Goal: Check status: Check status

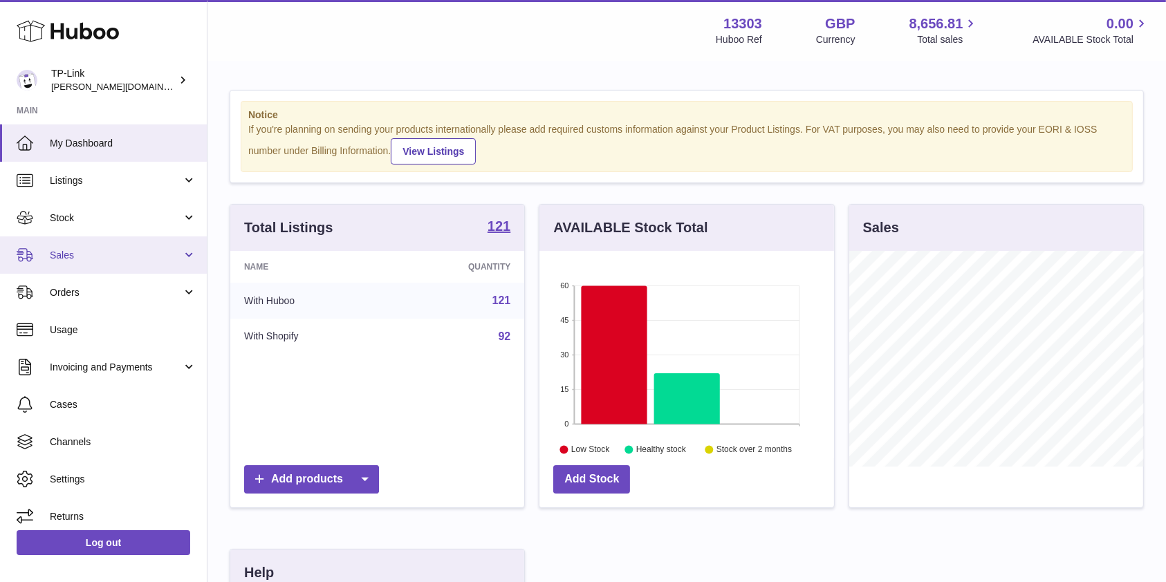
scroll to position [216, 294]
click at [101, 257] on span "Sales" at bounding box center [116, 255] width 132 height 13
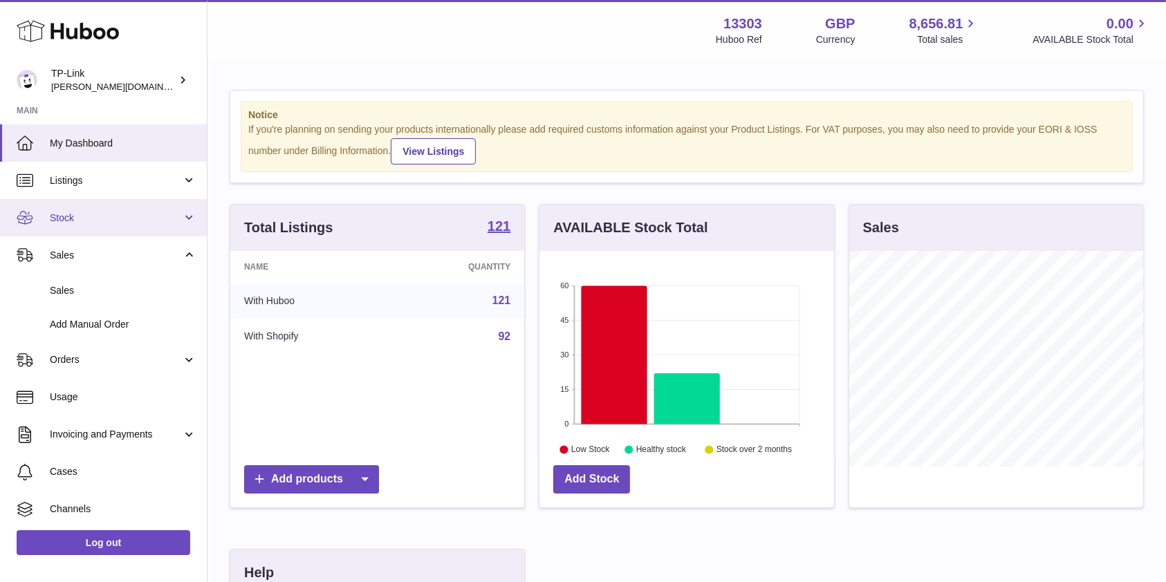
click at [100, 219] on span "Stock" at bounding box center [116, 218] width 132 height 13
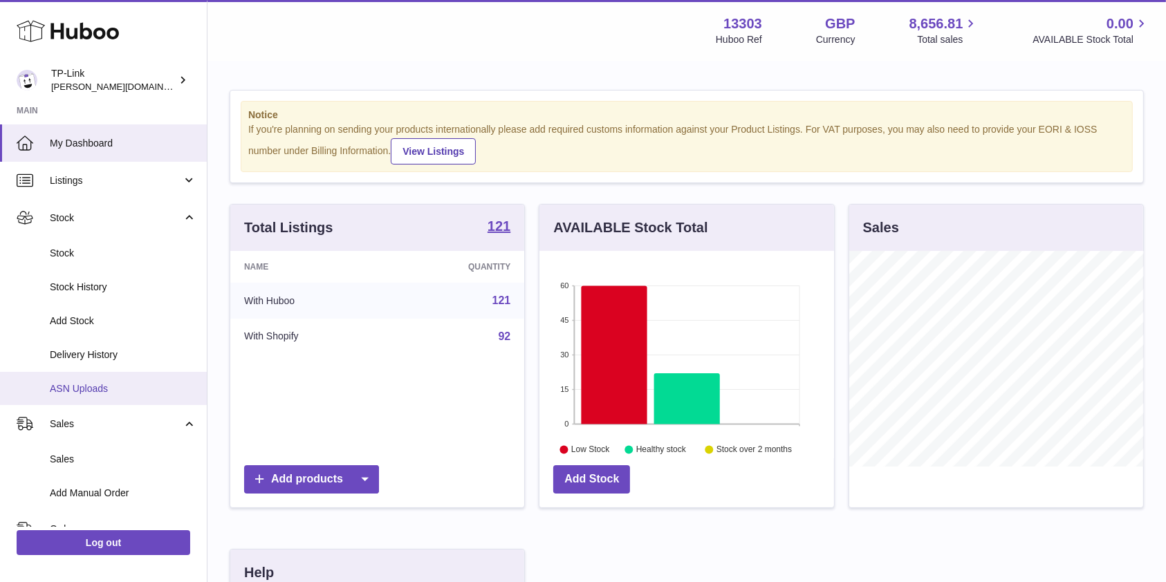
click at [102, 390] on span "ASN Uploads" at bounding box center [123, 388] width 147 height 13
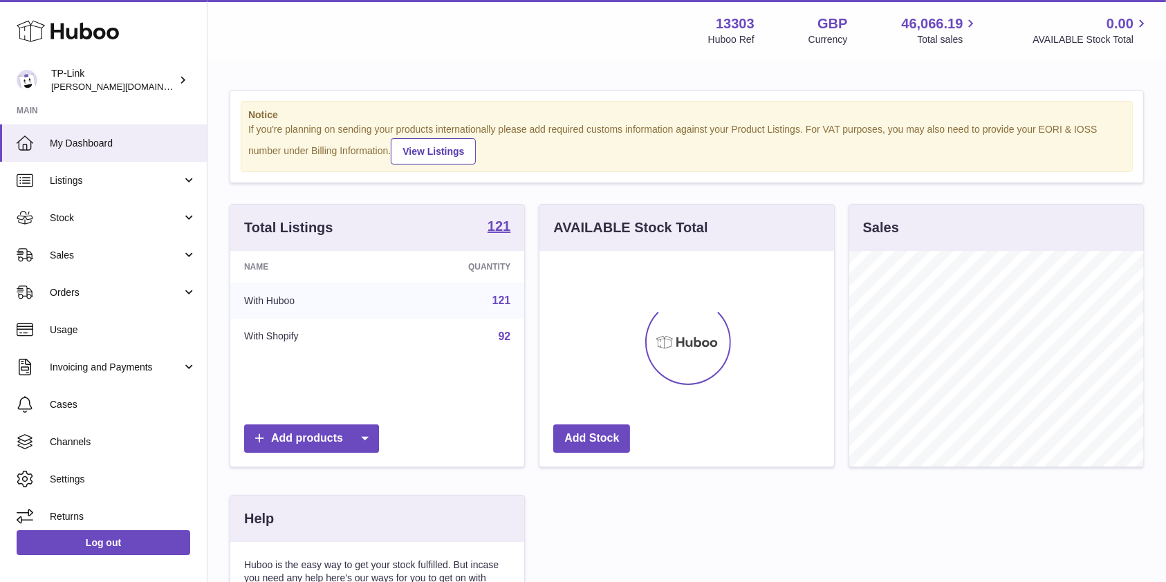
scroll to position [216, 294]
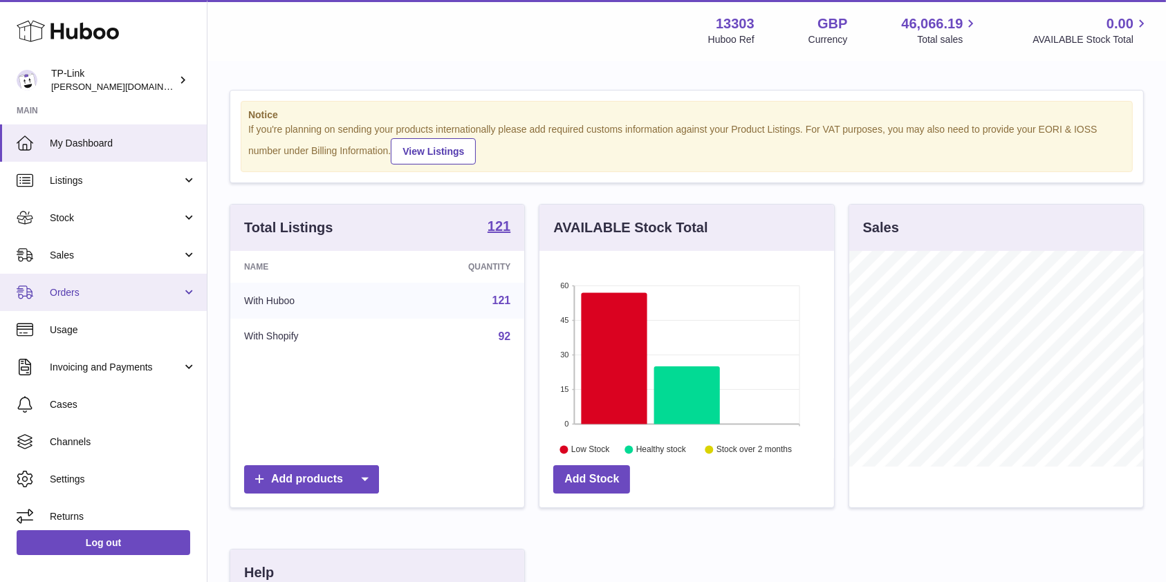
click at [46, 293] on link "Orders" at bounding box center [103, 292] width 207 height 37
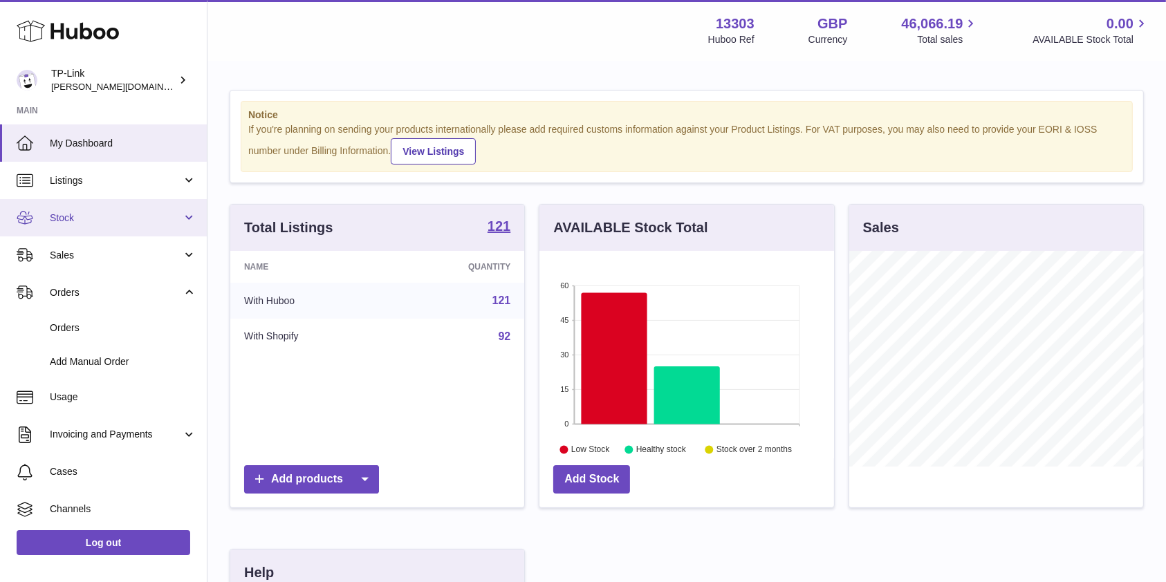
click at [84, 223] on span "Stock" at bounding box center [116, 218] width 132 height 13
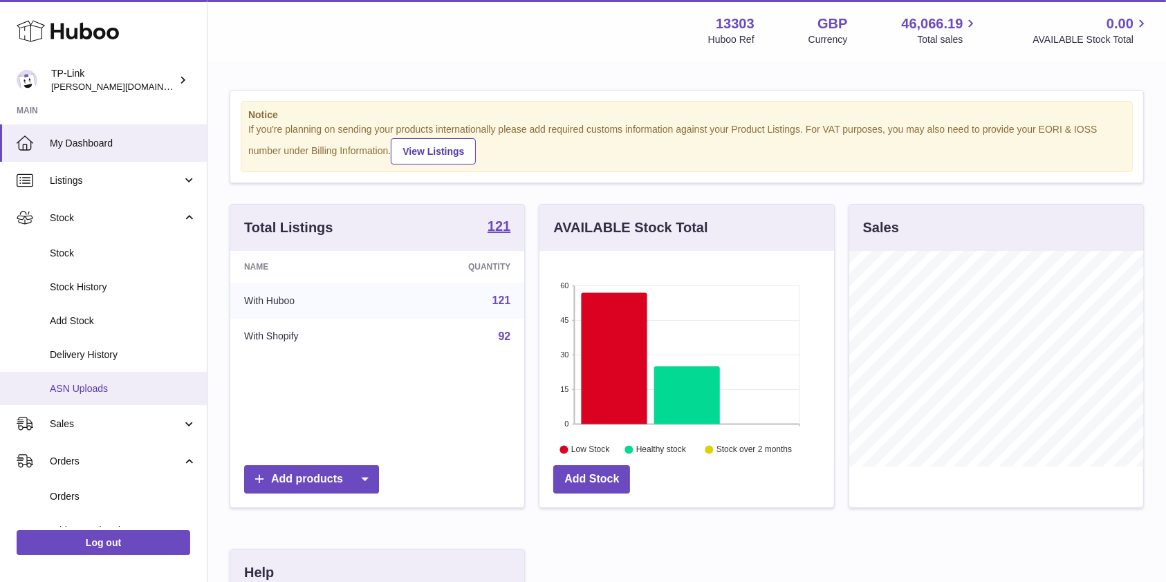
click at [66, 387] on span "ASN Uploads" at bounding box center [123, 388] width 147 height 13
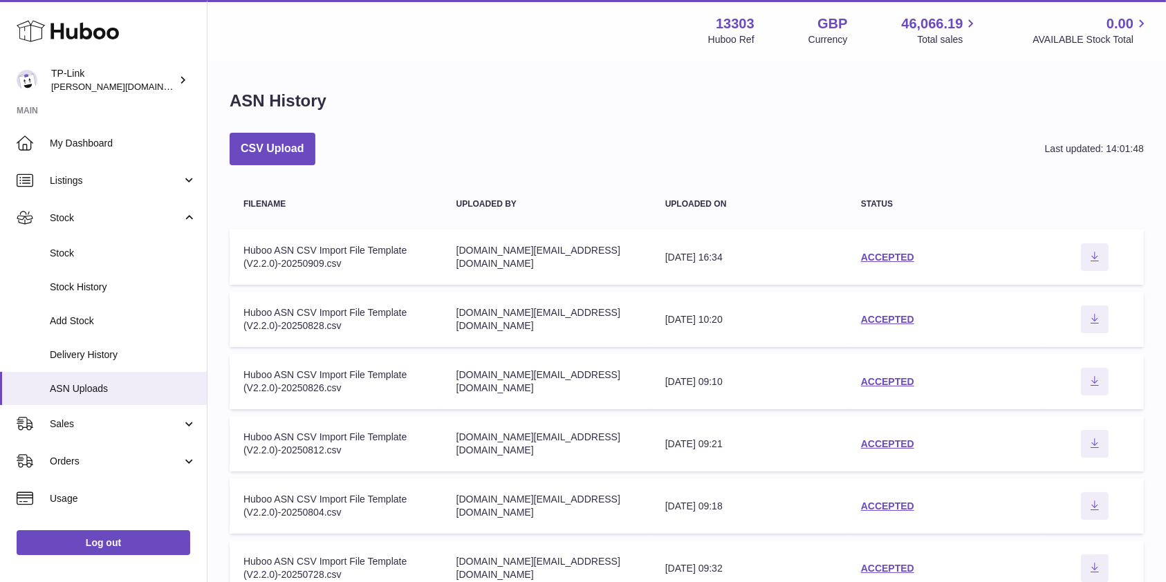
click at [900, 145] on div "CSV Upload Last updated: 14:01:48" at bounding box center [687, 149] width 914 height 33
click at [889, 252] on link "ACCEPTED" at bounding box center [887, 257] width 53 height 11
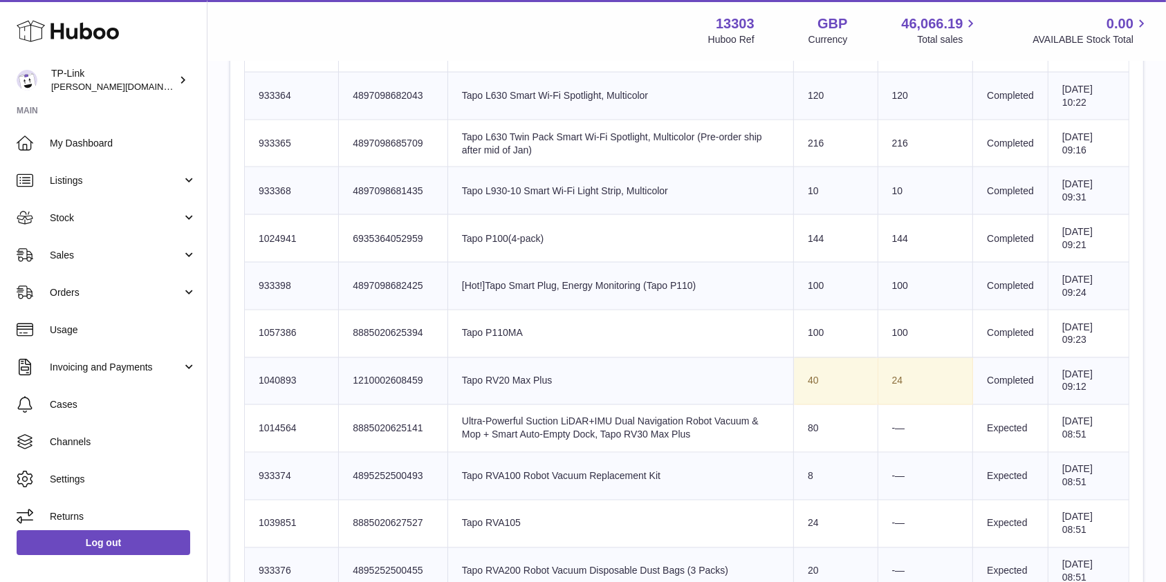
scroll to position [2305, 0]
